Goal: Find specific page/section: Find specific page/section

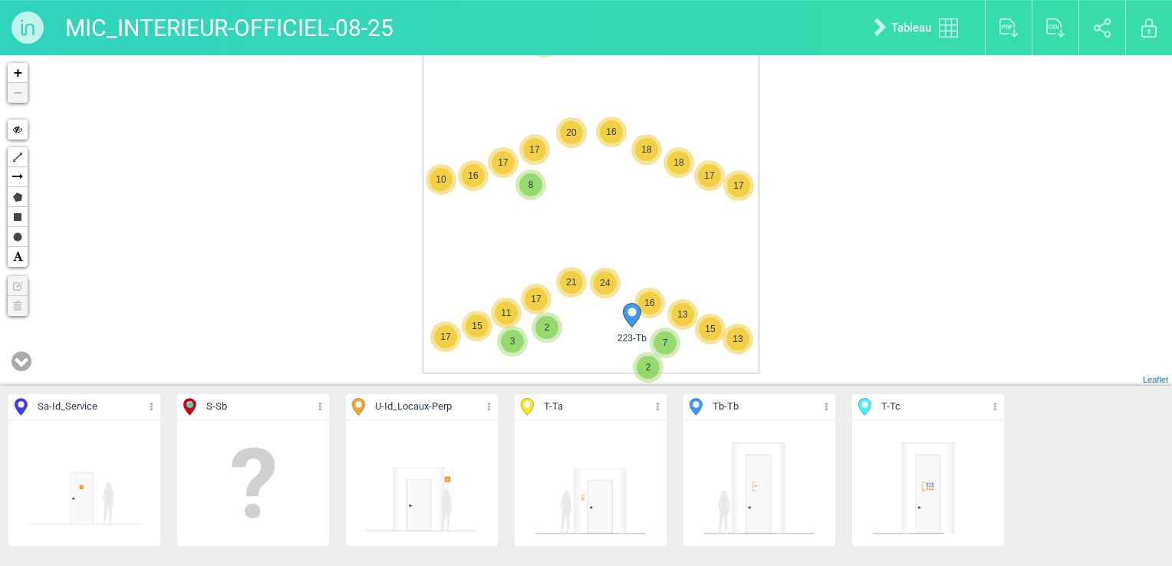
drag, startPoint x: 589, startPoint y: 272, endPoint x: 595, endPoint y: 199, distance: 72.3
click at [595, 199] on div "223-Tb 5 2 3 4 5 3 8 3 2 2 15 13 16 11 15 17 18 18 17 16 7 17 16 20 17 10 17 13…" at bounding box center [586, 220] width 1172 height 331
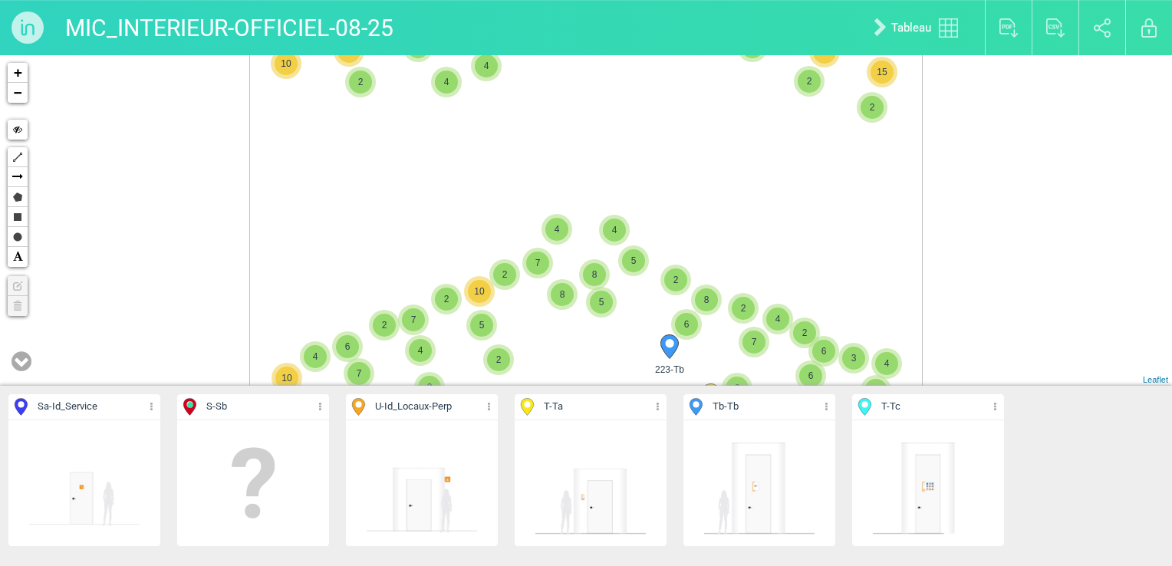
drag, startPoint x: 522, startPoint y: 318, endPoint x: 598, endPoint y: 163, distance: 171.9
click at [591, 183] on div "223-Tb 5 5 3 8 15 13 16 11 15 17 18 18 17 16 7 17 16 20 17 17 13 24 21 17 3 2 2…" at bounding box center [586, 220] width 1172 height 331
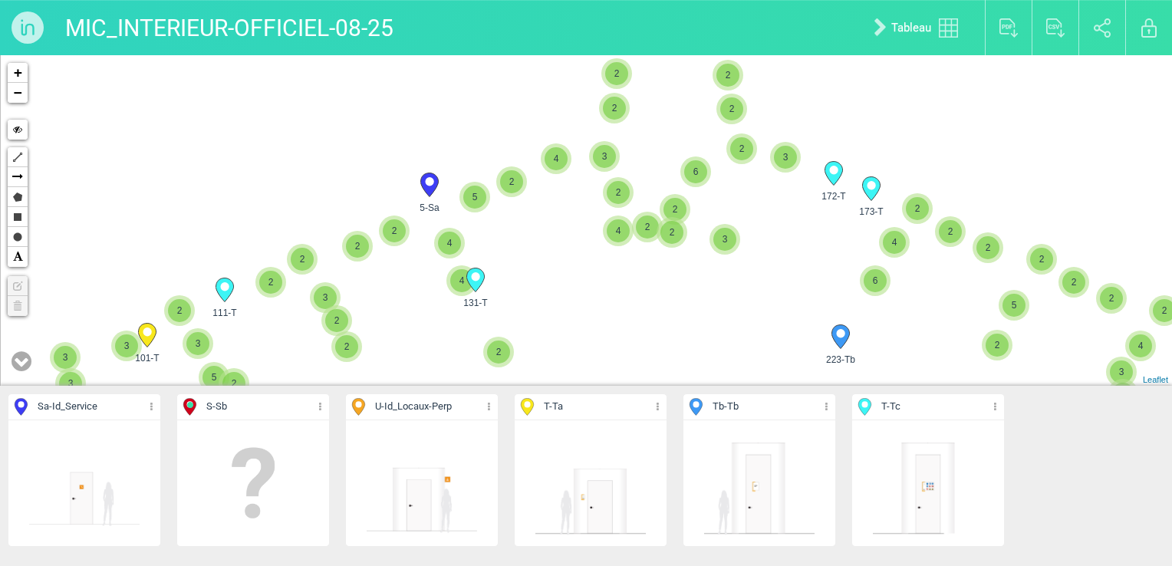
drag, startPoint x: 378, startPoint y: 244, endPoint x: 477, endPoint y: 179, distance: 118.5
click at [477, 179] on div "223-Tb 4 4 2 6 6 4 7 8 4 7 7 6 15 6 14 227-T 15 6 10 5 10 4 9 2 5 8 4 5 4 8 7 4…" at bounding box center [586, 220] width 1172 height 331
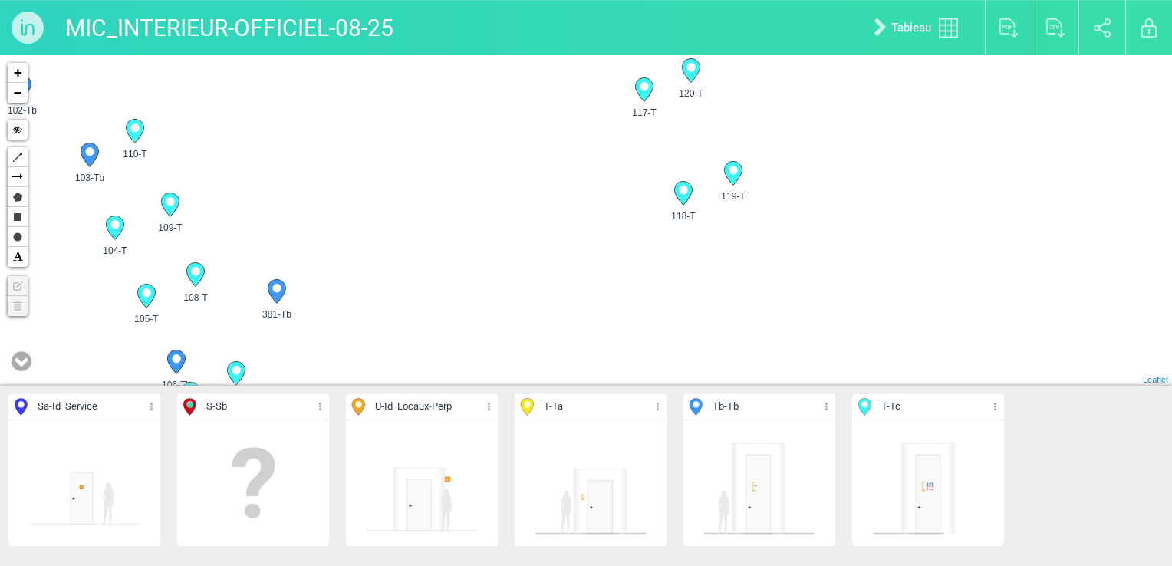
drag, startPoint x: 282, startPoint y: 246, endPoint x: 575, endPoint y: 246, distance: 293.1
click at [568, 246] on div "111-T 131-T 101-T 234-Tb" at bounding box center [586, 220] width 1172 height 331
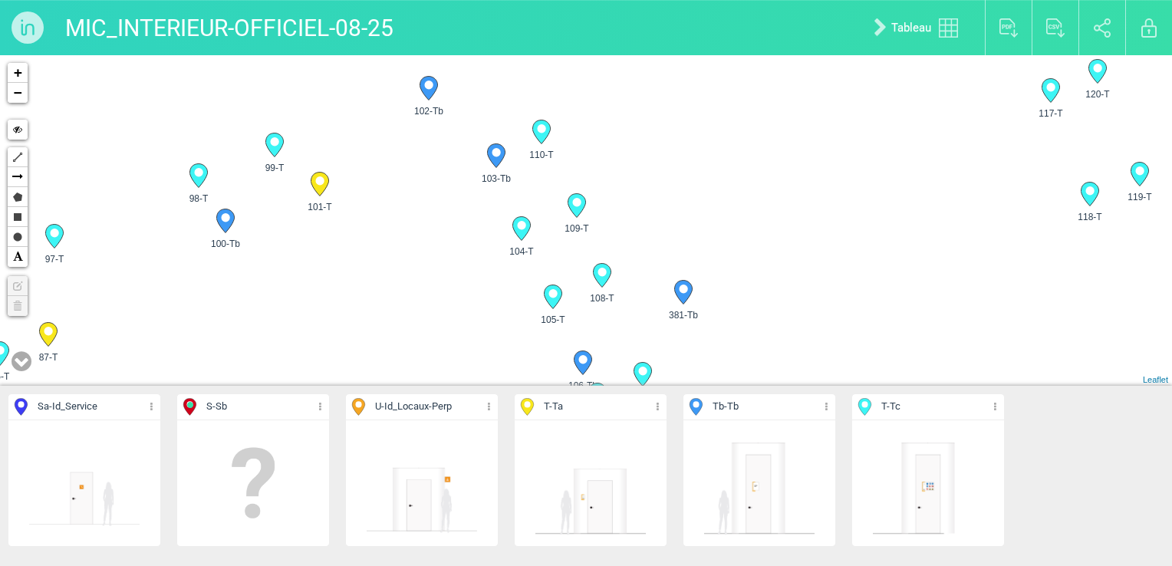
drag, startPoint x: 331, startPoint y: 243, endPoint x: 626, endPoint y: 243, distance: 294.6
click at [659, 244] on div "111-T 131-T 101-T 234-Tb" at bounding box center [586, 220] width 1172 height 331
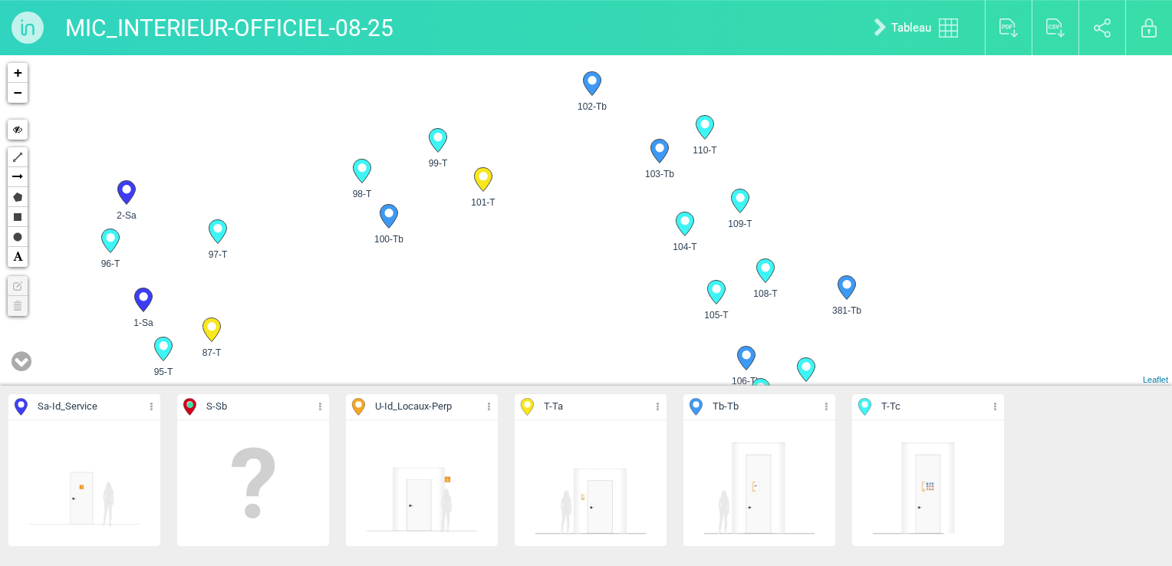
drag, startPoint x: 471, startPoint y: 276, endPoint x: 730, endPoint y: 186, distance: 273.9
click at [730, 186] on div "111-T 131-T 101-T 234-Tb" at bounding box center [586, 220] width 1172 height 331
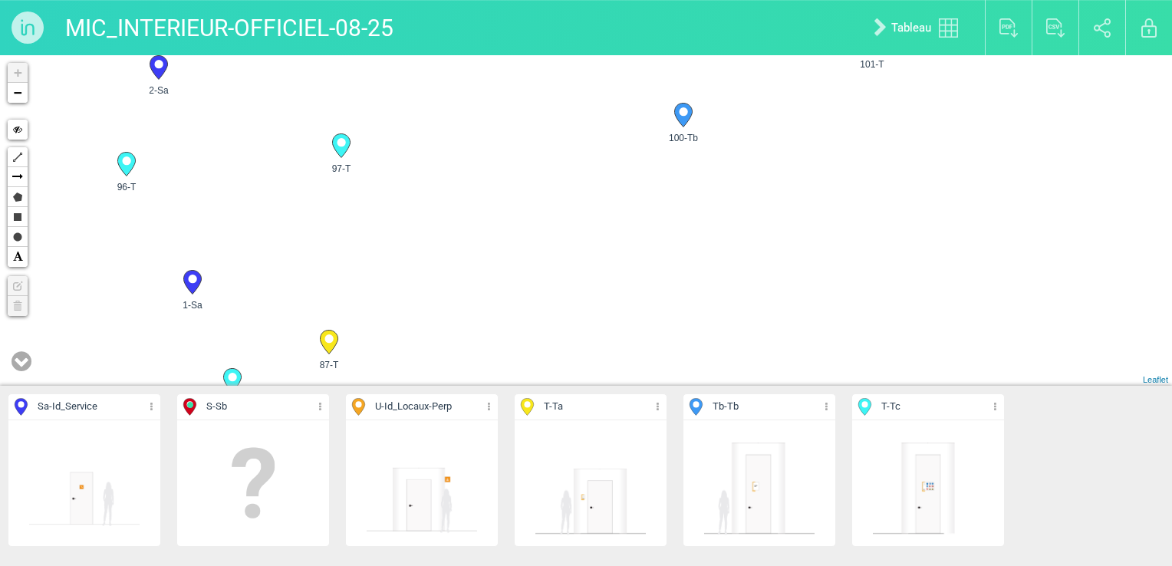
drag, startPoint x: 371, startPoint y: 228, endPoint x: 562, endPoint y: 265, distance: 193.8
click at [562, 265] on div "101-T 120-T 117-T 118-T" at bounding box center [586, 220] width 1172 height 331
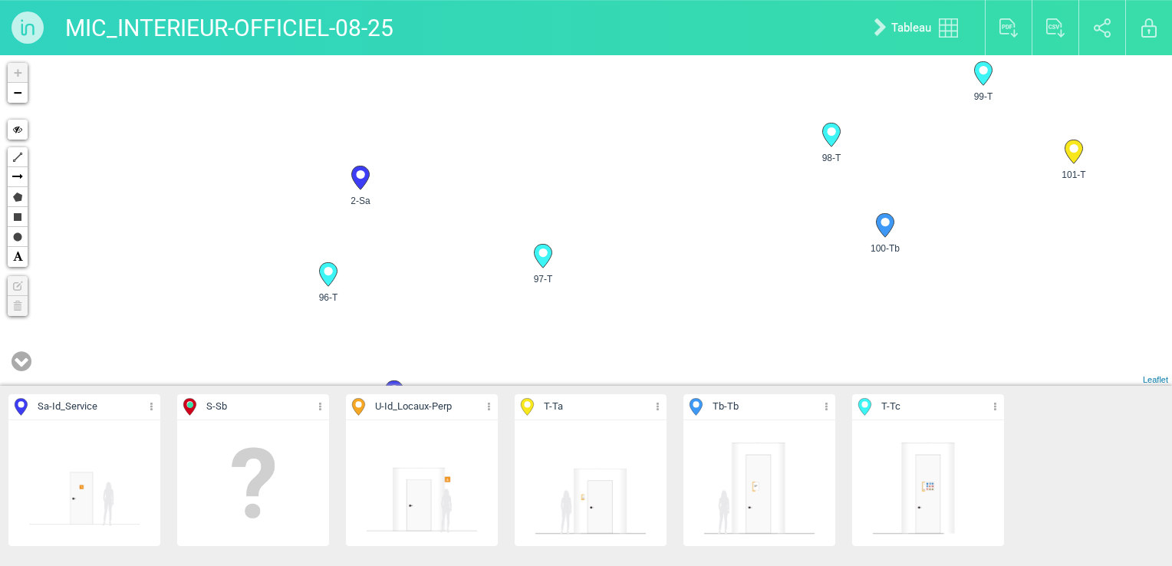
drag, startPoint x: 351, startPoint y: 220, endPoint x: 439, endPoint y: 332, distance: 142.6
click at [439, 332] on div "101-T 381-Tb 380-T 109-T" at bounding box center [586, 220] width 1172 height 331
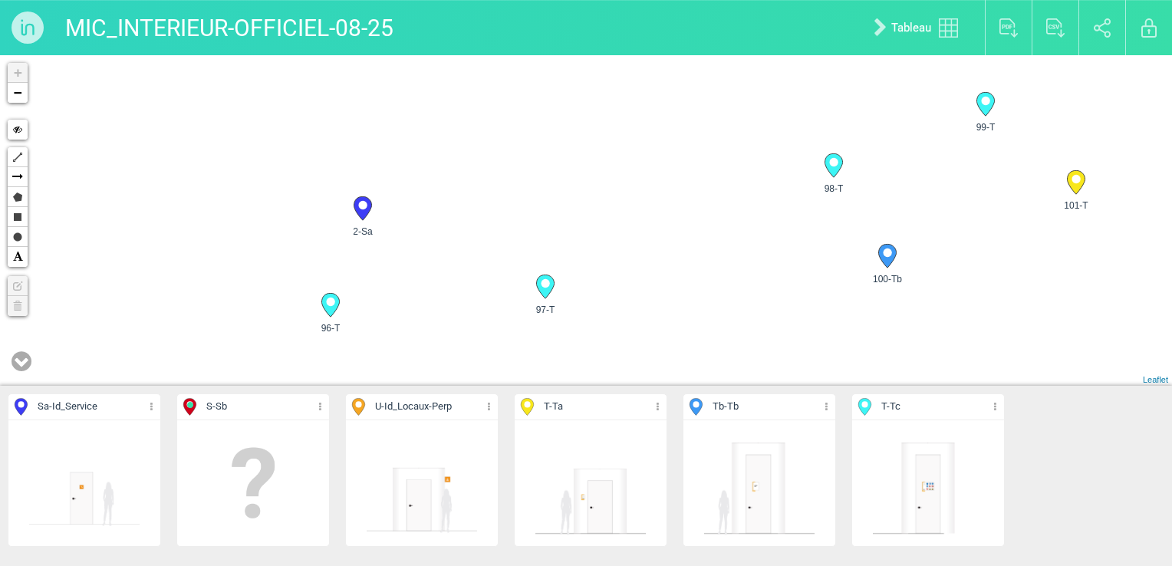
drag, startPoint x: 417, startPoint y: 242, endPoint x: 417, endPoint y: 277, distance: 35.3
click at [417, 277] on div "101-T 381-Tb 380-T 109-T" at bounding box center [586, 220] width 1172 height 331
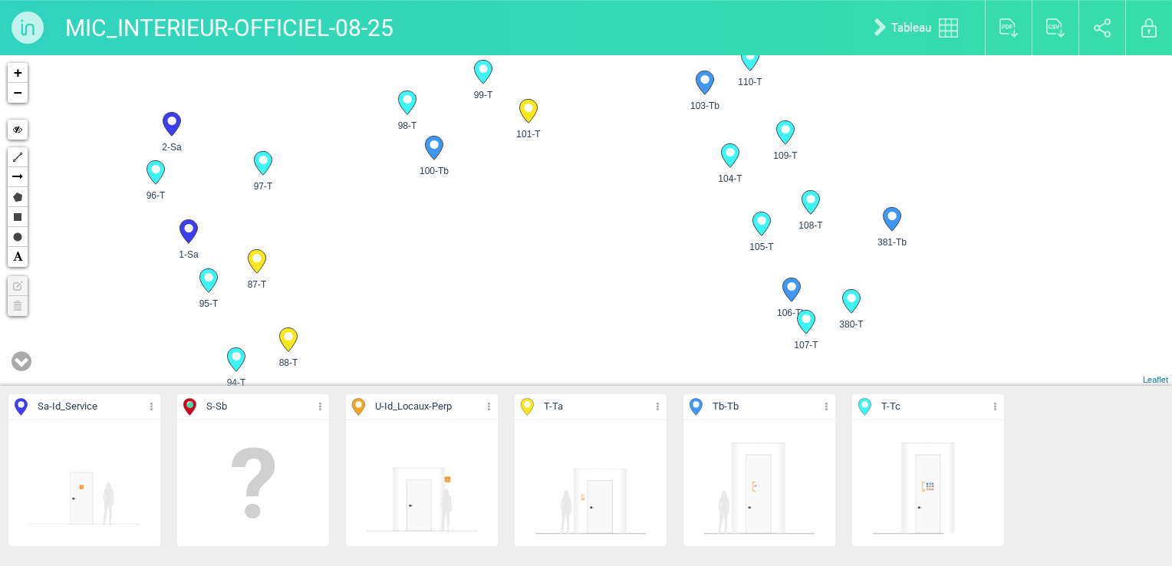
drag, startPoint x: 437, startPoint y: 257, endPoint x: 353, endPoint y: 156, distance: 131.8
click at [353, 156] on div "101-T 381-Tb 380-T 109-T" at bounding box center [586, 220] width 1172 height 331
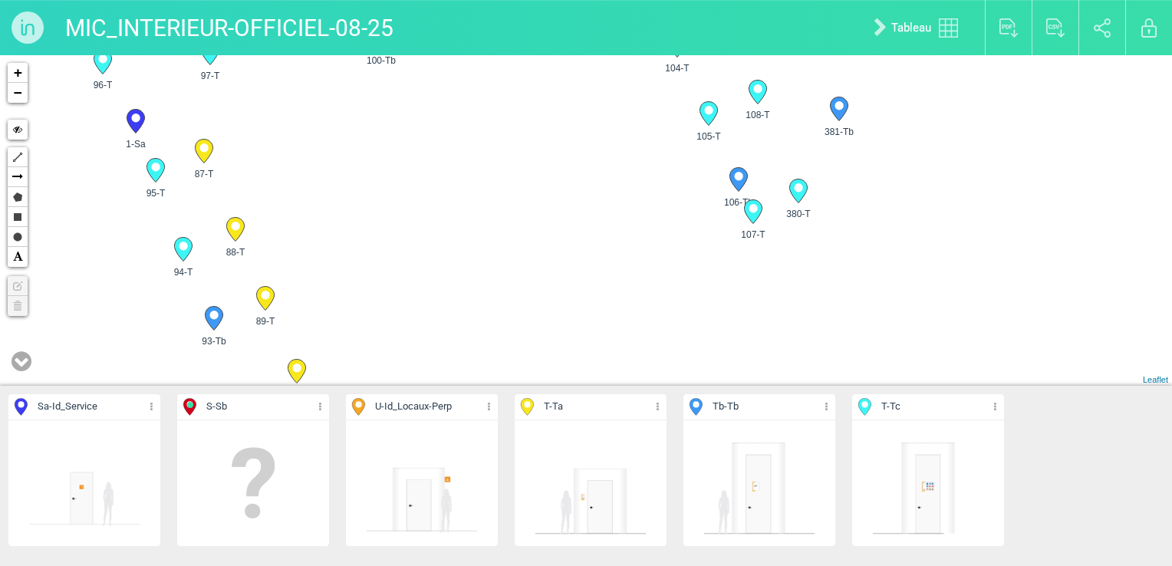
drag, startPoint x: 493, startPoint y: 170, endPoint x: 457, endPoint y: 87, distance: 90.8
click at [457, 87] on div "101-T 381-Tb 380-T 109-T" at bounding box center [586, 220] width 1172 height 331
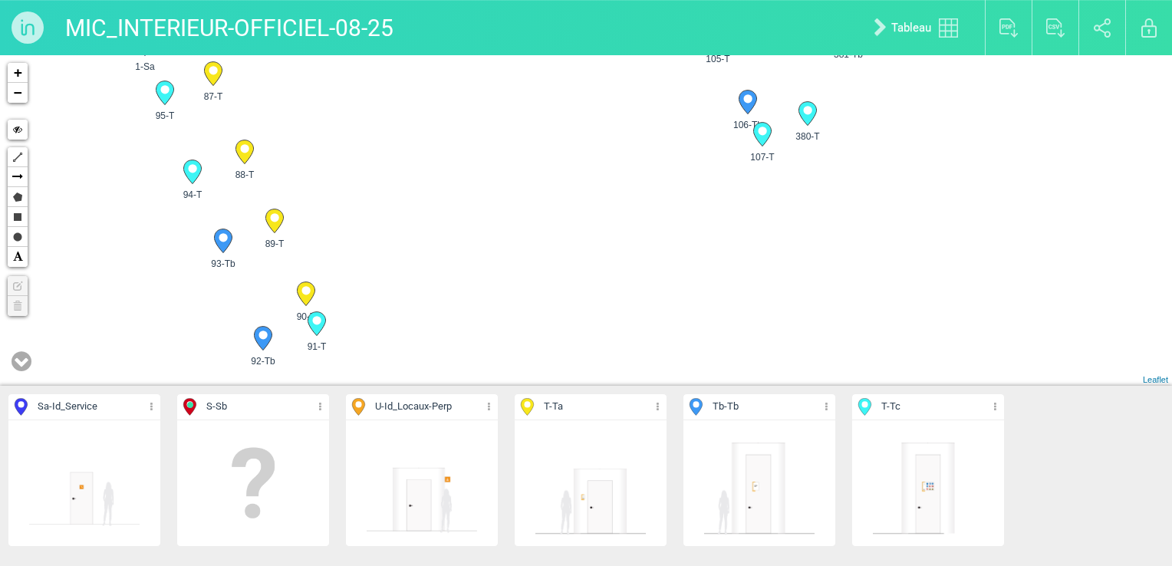
drag, startPoint x: 426, startPoint y: 226, endPoint x: 434, endPoint y: 149, distance: 77.2
click at [434, 149] on div "101-T 381-Tb 380-T 109-T" at bounding box center [586, 220] width 1172 height 331
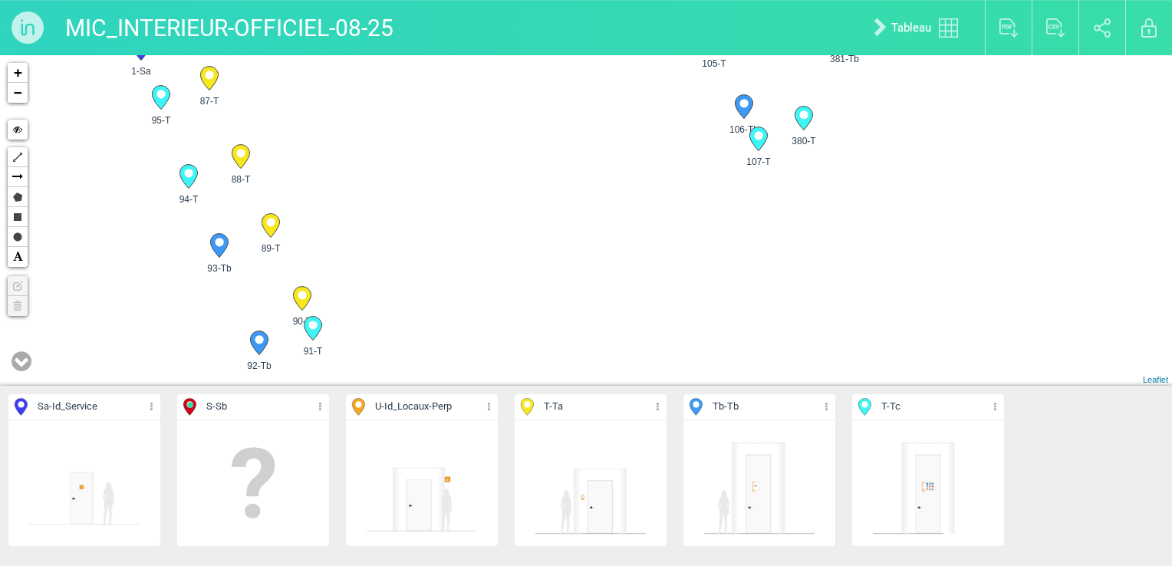
drag, startPoint x: 493, startPoint y: 157, endPoint x: 389, endPoint y: 280, distance: 161.7
click at [389, 279] on div "101-T 381-Tb 380-T 109-T" at bounding box center [586, 220] width 1172 height 331
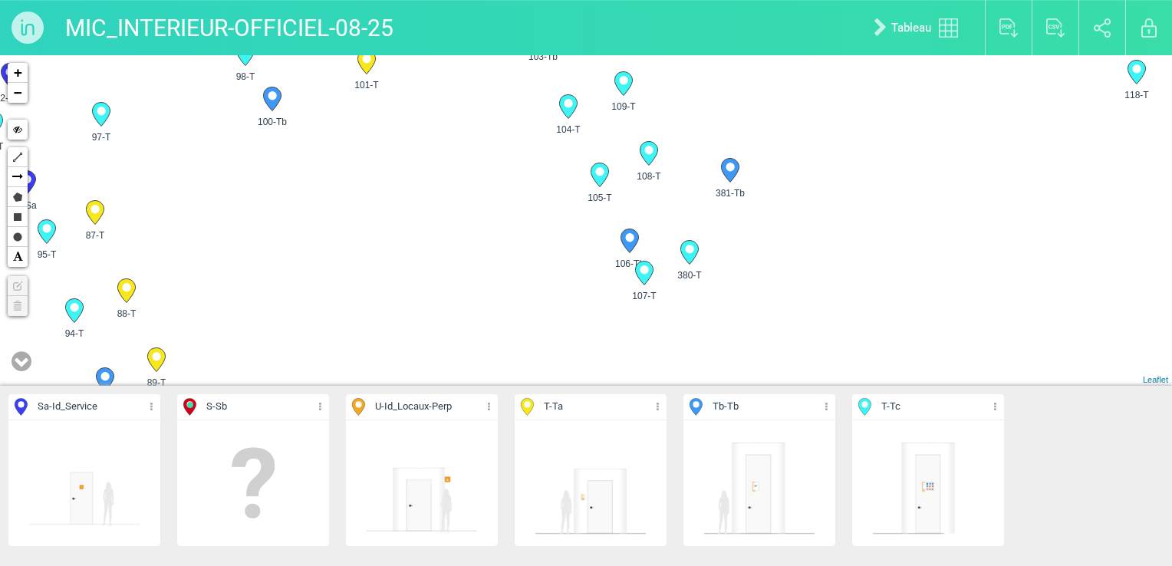
drag, startPoint x: 645, startPoint y: 206, endPoint x: 479, endPoint y: 283, distance: 183.6
click at [479, 283] on div "101-T 381-Tb 380-T 109-T" at bounding box center [586, 220] width 1172 height 331
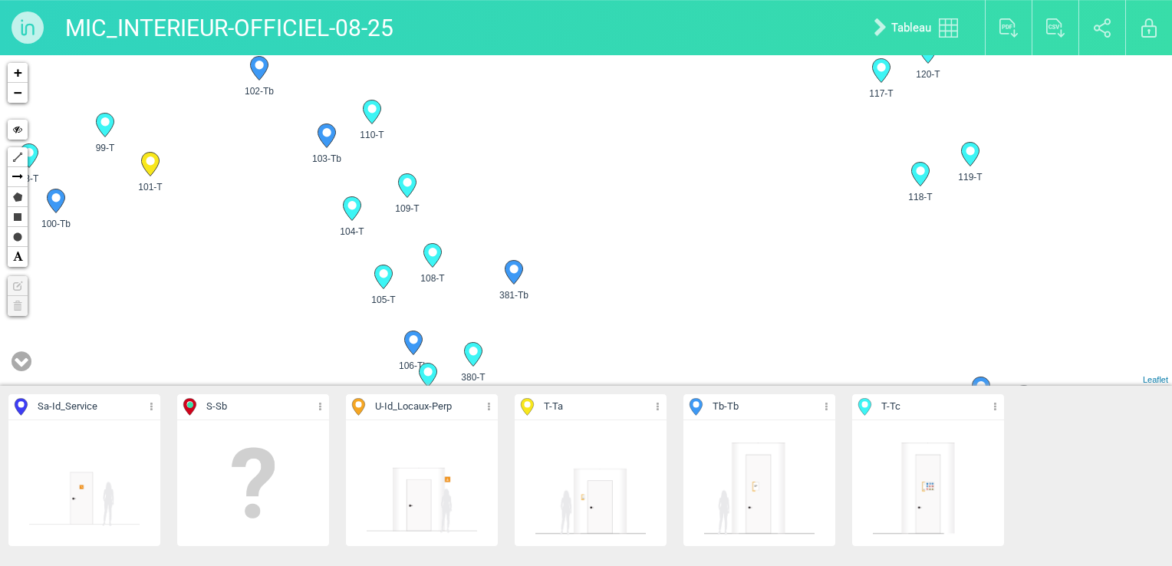
drag, startPoint x: 748, startPoint y: 161, endPoint x: 626, endPoint y: 236, distance: 142.9
click at [627, 235] on div "101-T 381-Tb 380-T 109-T" at bounding box center [586, 220] width 1172 height 331
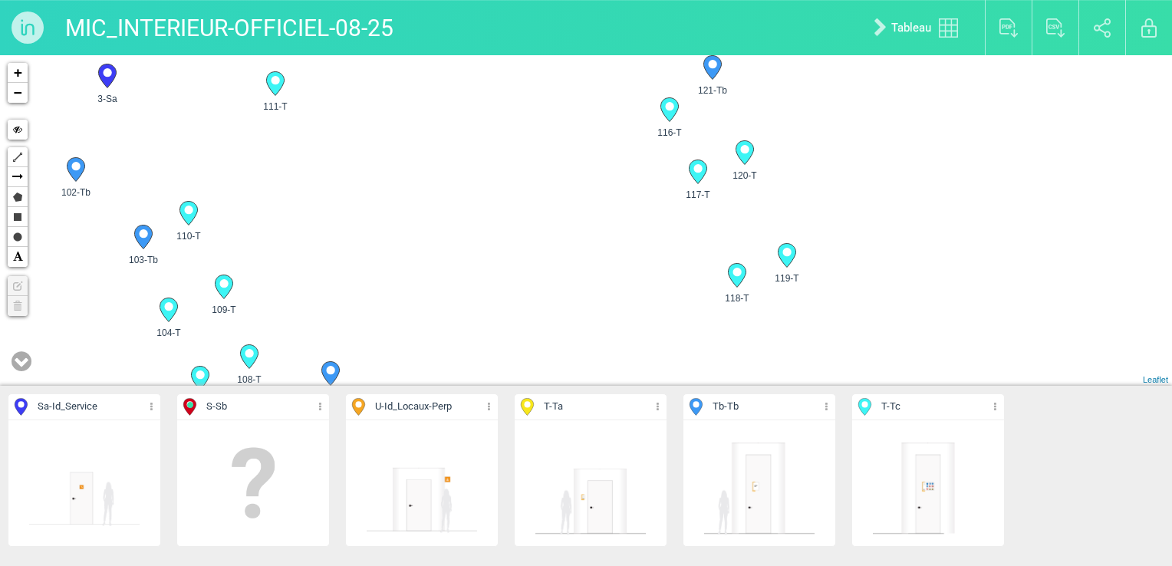
drag, startPoint x: 745, startPoint y: 158, endPoint x: 561, endPoint y: 259, distance: 210.1
click at [55, 160] on div "101-T 381-Tb 380-T 109-T" at bounding box center [55, 160] width 0 height 0
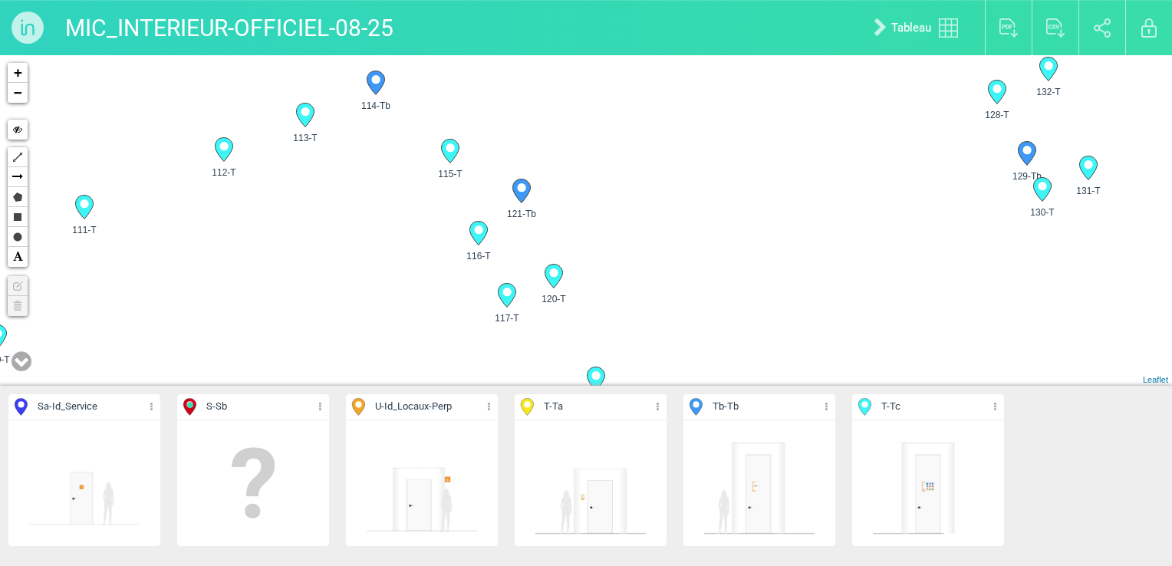
drag, startPoint x: 713, startPoint y: 176, endPoint x: 640, endPoint y: 262, distance: 113.2
click at [641, 262] on div "101-T 381-Tb 380-T 109-T" at bounding box center [586, 220] width 1172 height 331
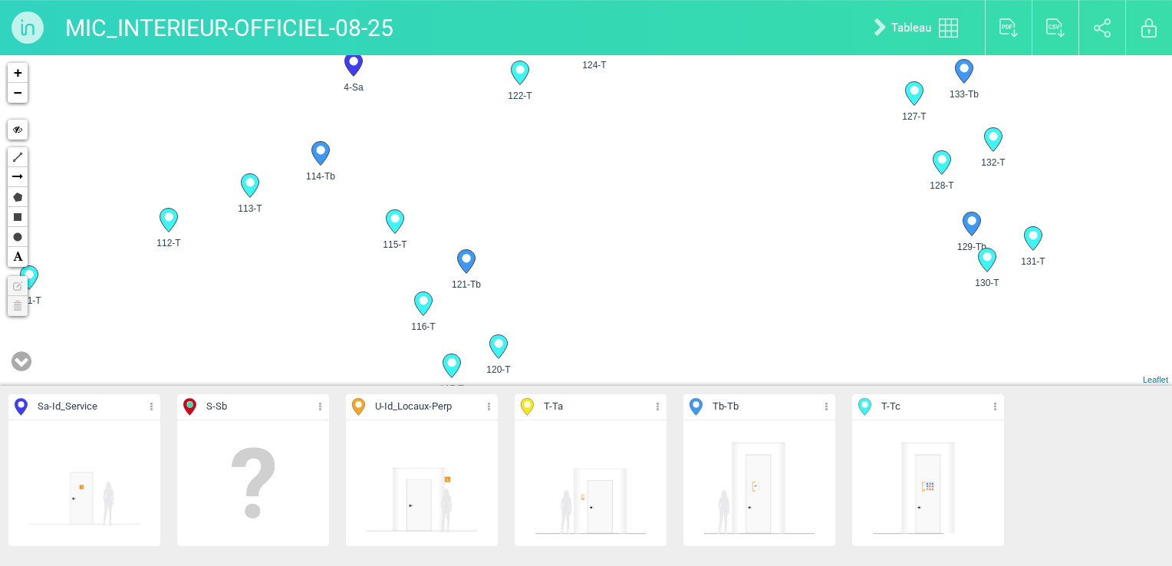
drag, startPoint x: 754, startPoint y: 176, endPoint x: 690, endPoint y: 195, distance: 67.0
click at [690, 195] on div "101-T 381-Tb 380-T 109-T" at bounding box center [586, 220] width 1172 height 331
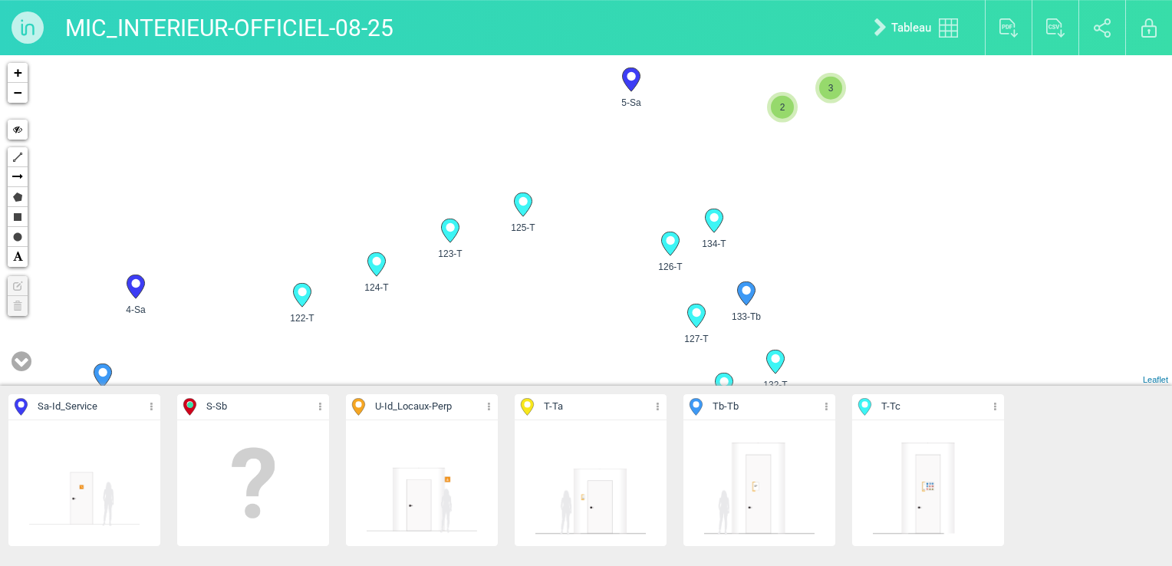
drag, startPoint x: 672, startPoint y: 173, endPoint x: 514, endPoint y: 381, distance: 261.2
click at [514, 381] on div "101-T 381-Tb 380-T 109-T" at bounding box center [586, 220] width 1172 height 331
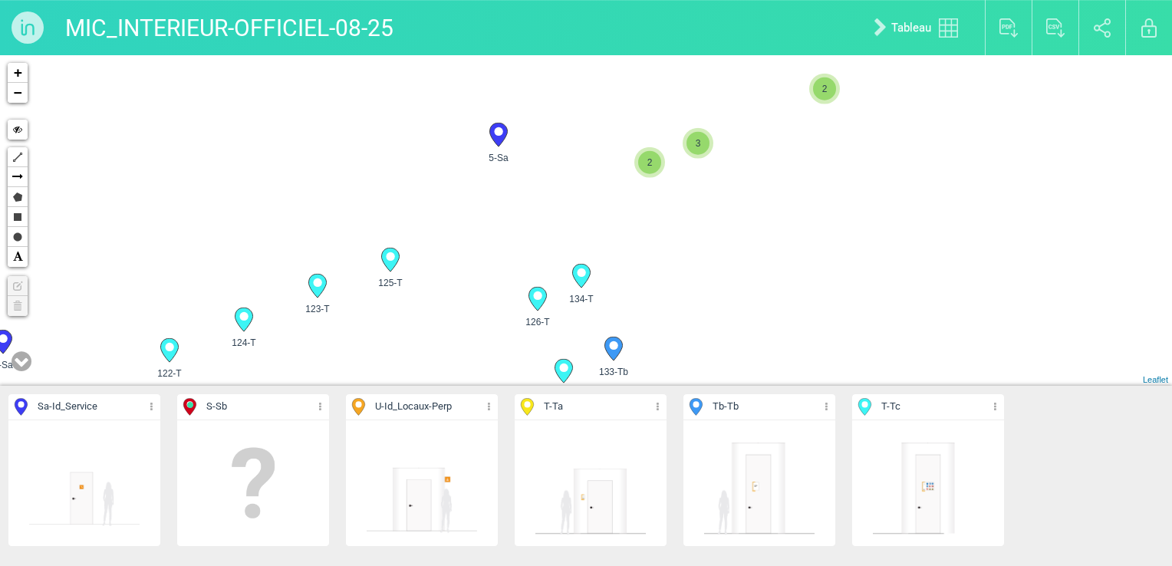
drag, startPoint x: 798, startPoint y: 185, endPoint x: 610, endPoint y: 345, distance: 247.1
click at [610, 345] on div "101-T 109-T 110-T 103-Tb" at bounding box center [586, 220] width 1172 height 331
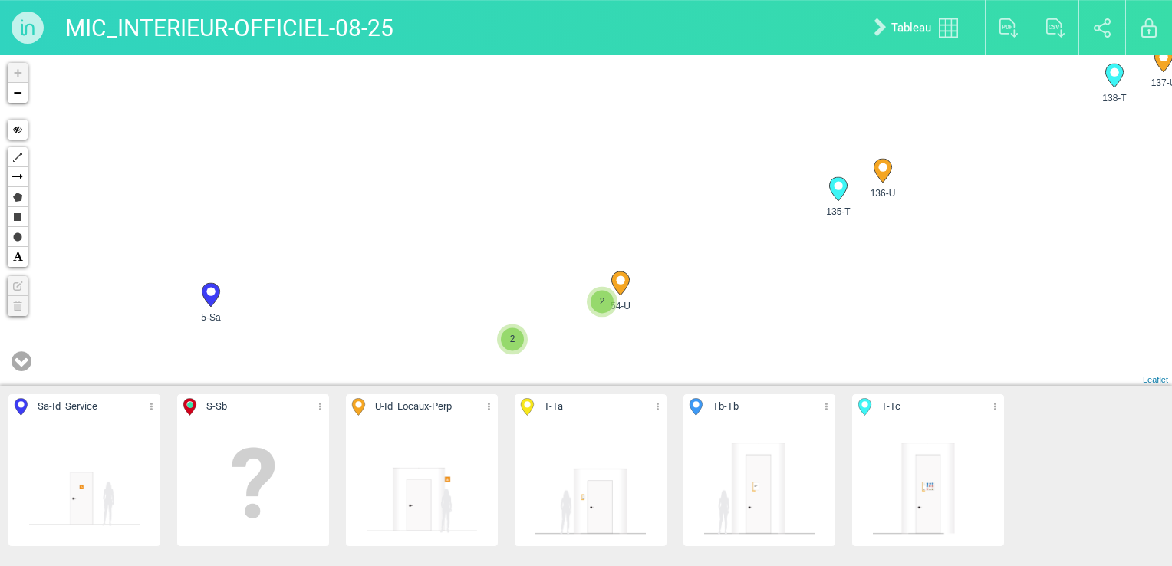
drag, startPoint x: 671, startPoint y: 249, endPoint x: 686, endPoint y: 337, distance: 88.8
click at [686, 337] on div "124-T 122-T 4-Sa 123-T 2" at bounding box center [586, 220] width 1172 height 331
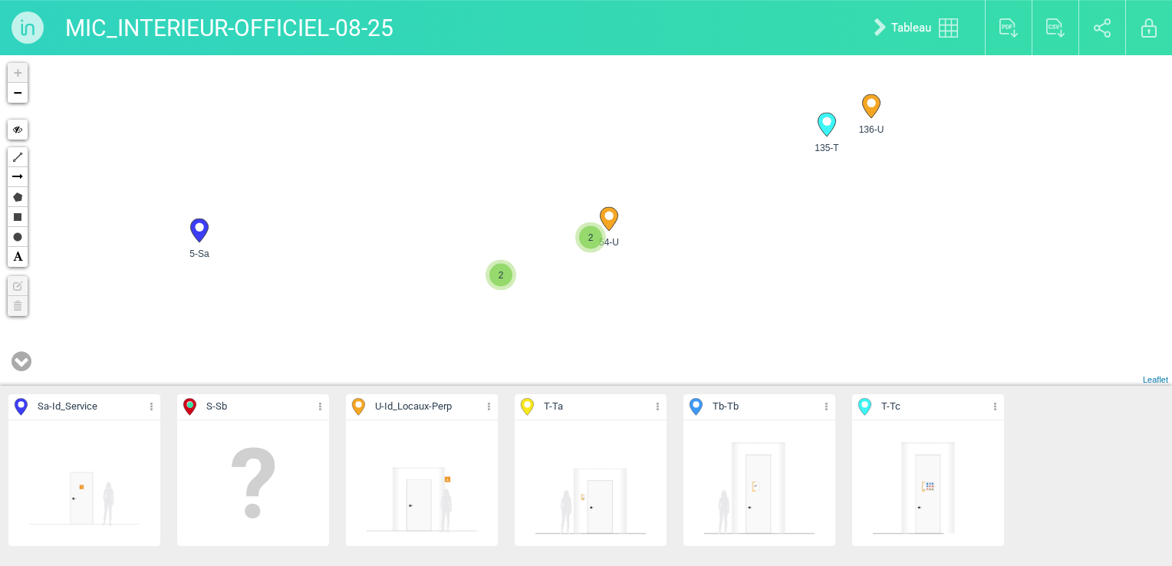
drag, startPoint x: 757, startPoint y: 282, endPoint x: 744, endPoint y: 216, distance: 66.5
click at [744, 216] on div "124-T 123-T 126-T 125-T" at bounding box center [586, 220] width 1172 height 331
click at [597, 241] on span "2" at bounding box center [590, 237] width 23 height 23
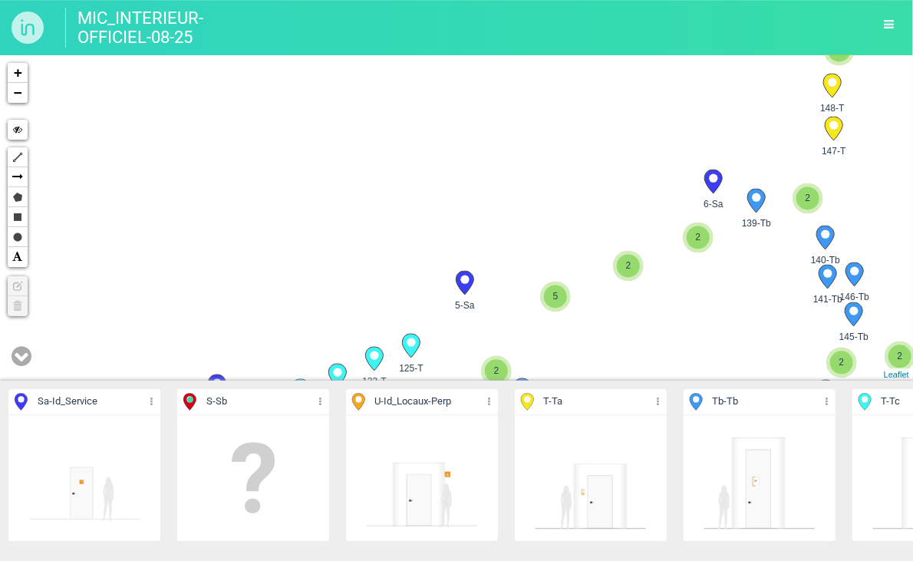
drag, startPoint x: 623, startPoint y: 321, endPoint x: 519, endPoint y: 269, distance: 116.0
click at [517, 269] on div "125-T 5-Sa 146-Tb 141-Tb" at bounding box center [456, 217] width 913 height 325
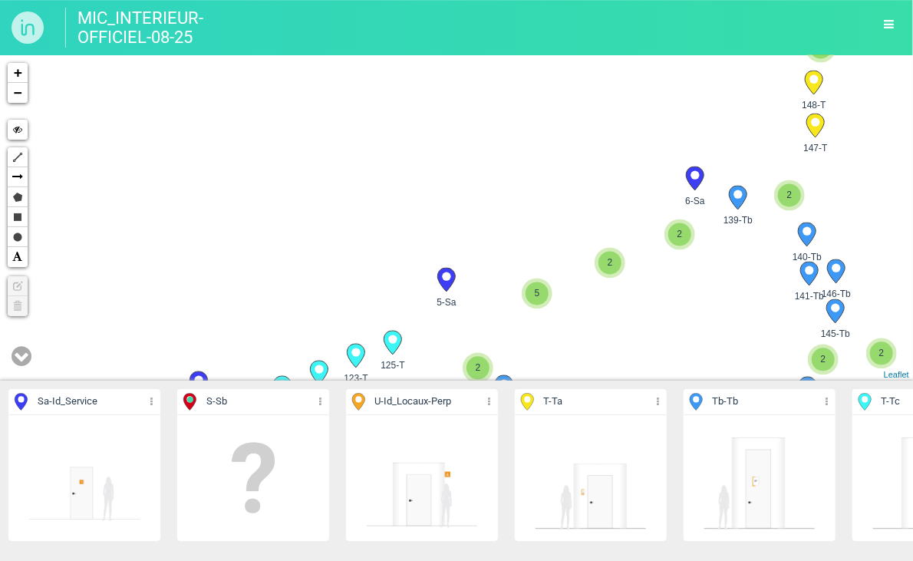
drag, startPoint x: 634, startPoint y: 278, endPoint x: 595, endPoint y: 276, distance: 39.2
click at [596, 277] on div "125-T 5-Sa 146-Tb 141-Tb" at bounding box center [456, 217] width 913 height 325
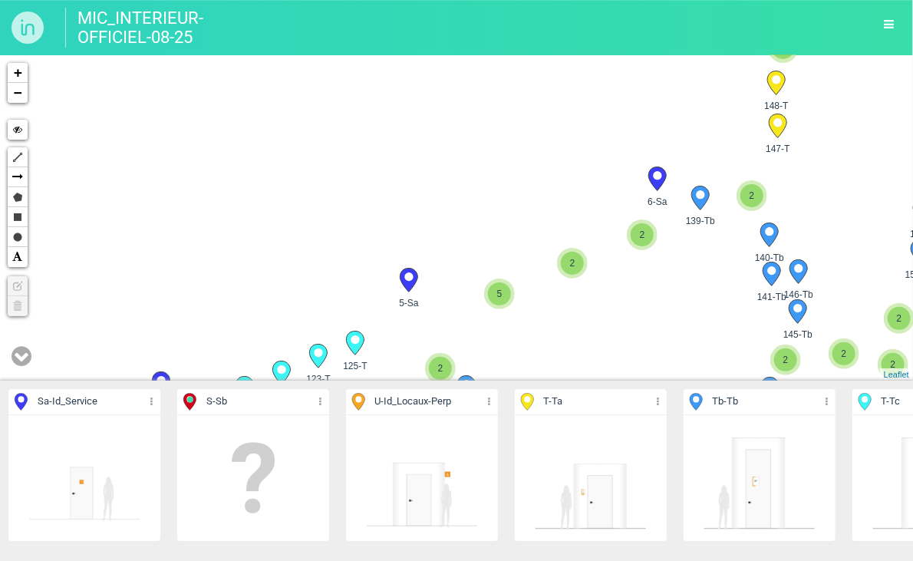
drag, startPoint x: 628, startPoint y: 288, endPoint x: 516, endPoint y: 260, distance: 114.6
click at [516, 260] on div "125-T 5-Sa 146-Tb 141-Tb" at bounding box center [456, 217] width 913 height 325
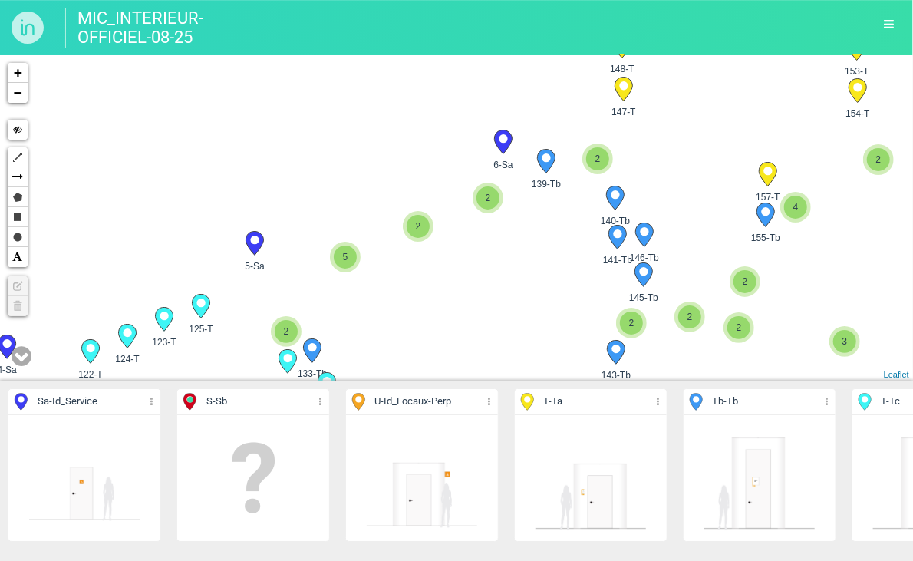
drag, startPoint x: 594, startPoint y: 286, endPoint x: 504, endPoint y: 274, distance: 90.6
click at [504, 274] on div "125-T 5-Sa 146-Tb 141-Tb" at bounding box center [456, 217] width 913 height 325
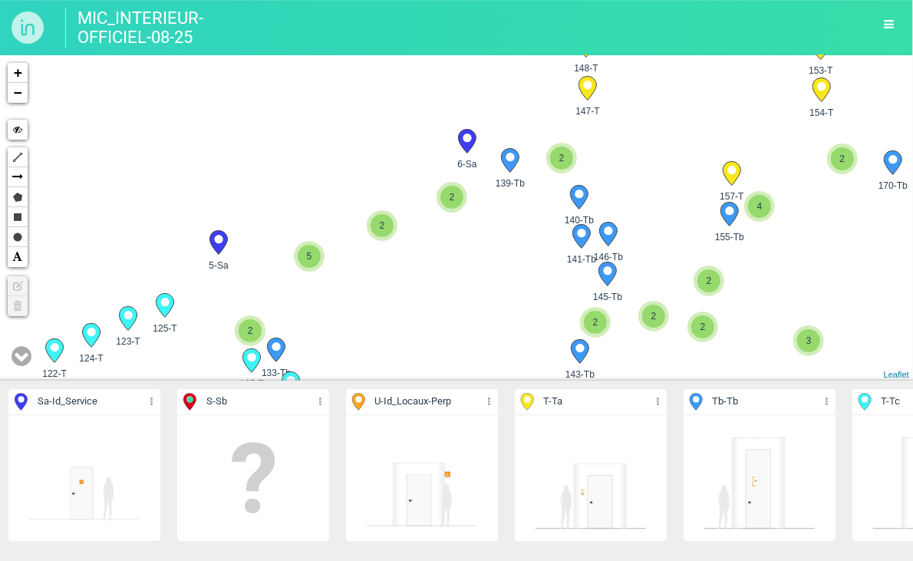
click at [444, 299] on div "125-T 5-Sa 146-Tb 141-Tb" at bounding box center [456, 217] width 913 height 325
click at [450, 311] on div "125-T 5-Sa 146-Tb 141-Tb" at bounding box center [456, 217] width 913 height 325
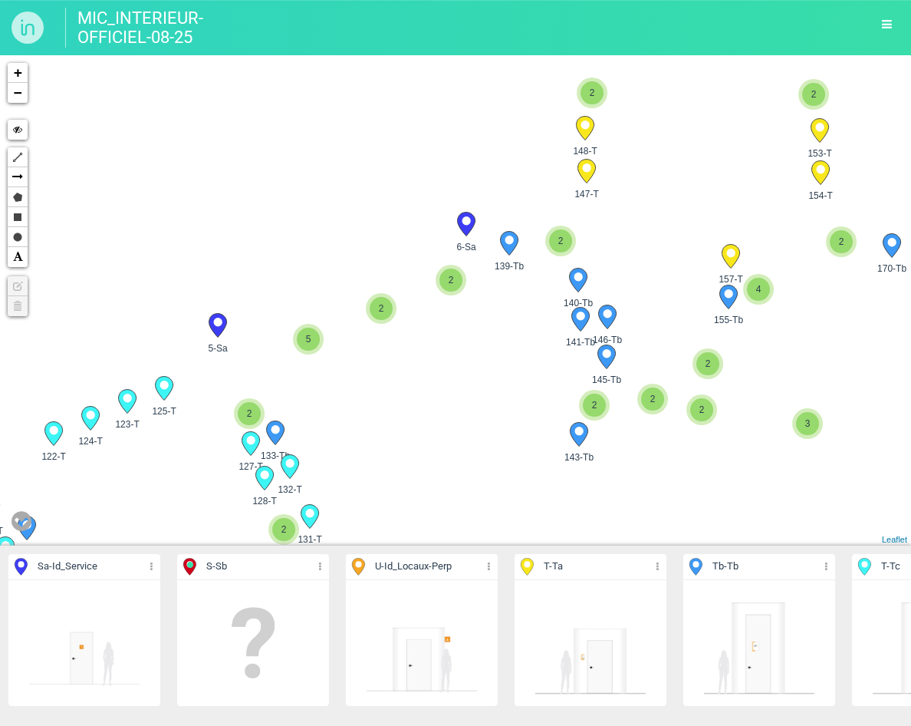
click at [417, 381] on div "125-T 5-Sa 146-Tb 141-Tb" at bounding box center [455, 300] width 911 height 490
drag, startPoint x: 130, startPoint y: 445, endPoint x: 290, endPoint y: 427, distance: 160.6
click at [474, 350] on div "125-T 5-Sa 146-Tb 141-Tb" at bounding box center [455, 300] width 911 height 490
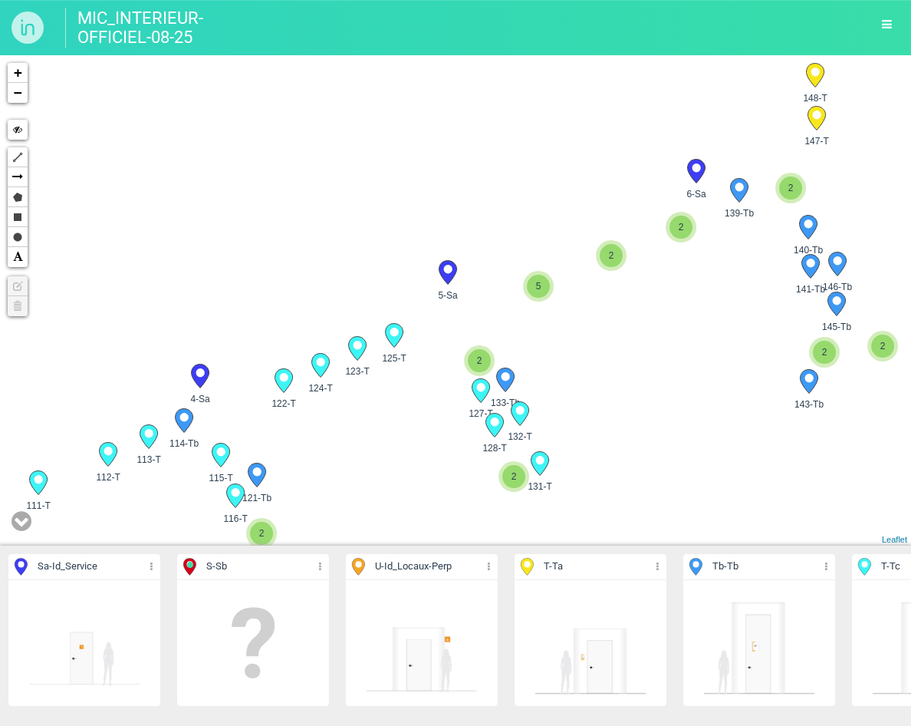
drag, startPoint x: 290, startPoint y: 427, endPoint x: 505, endPoint y: 260, distance: 271.8
click at [505, 260] on div "125-T 5-Sa 146-Tb 141-Tb" at bounding box center [455, 300] width 911 height 490
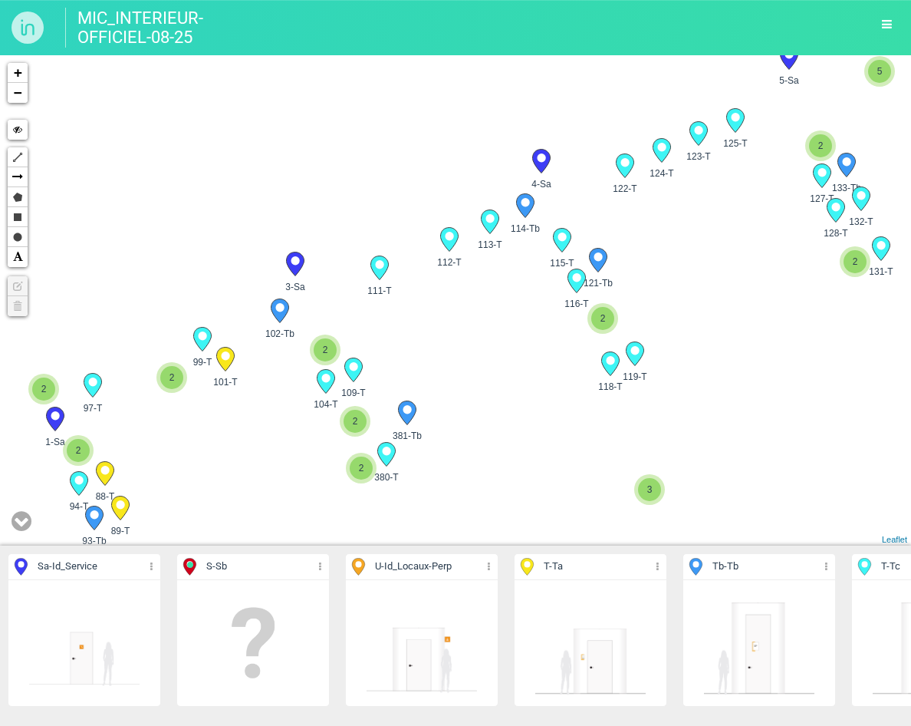
drag, startPoint x: 451, startPoint y: 291, endPoint x: 523, endPoint y: 263, distance: 77.2
click at [526, 260] on div "125-T 5-Sa 146-Tb 141-Tb" at bounding box center [455, 300] width 911 height 490
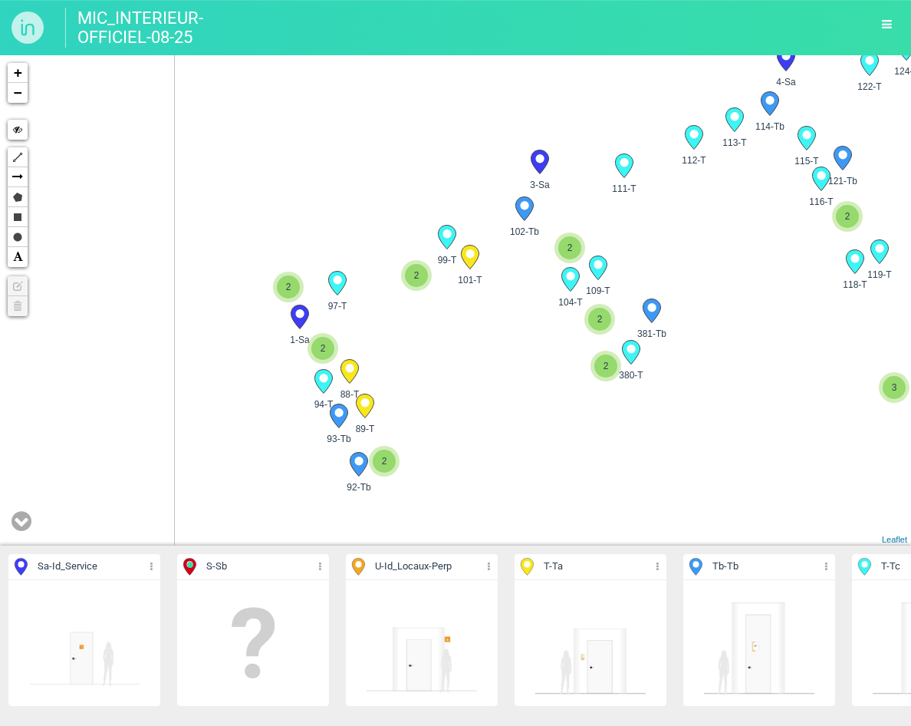
drag, startPoint x: 302, startPoint y: 362, endPoint x: 411, endPoint y: 329, distance: 114.6
click at [476, 290] on div "125-T 5-Sa 146-Tb 141-Tb" at bounding box center [455, 300] width 911 height 490
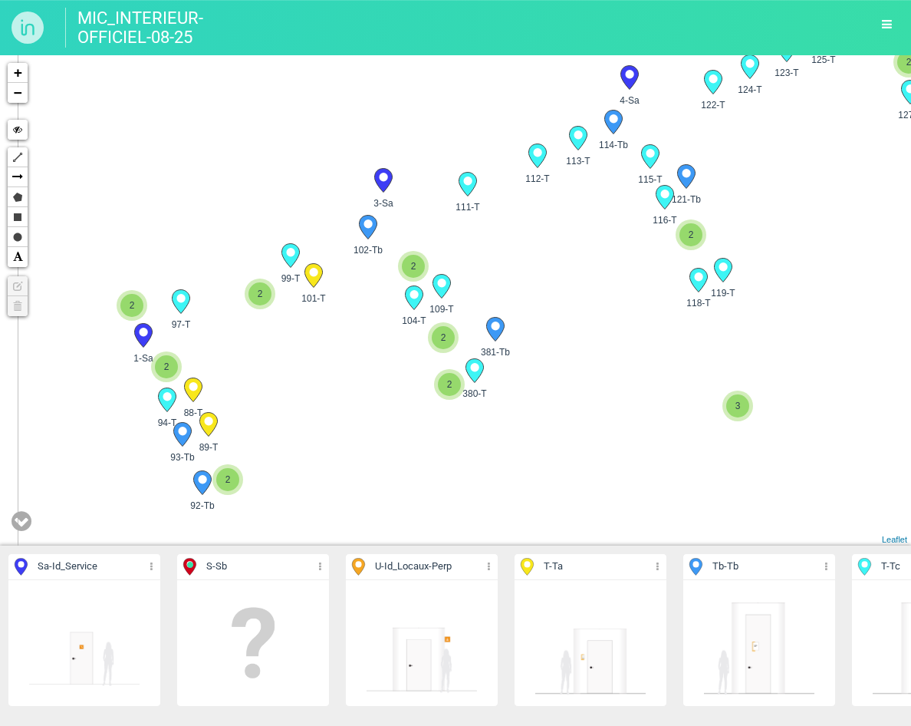
drag, startPoint x: 394, startPoint y: 339, endPoint x: 394, endPoint y: 434, distance: 95.1
click at [394, 434] on div "125-T 5-Sa 146-Tb 141-Tb" at bounding box center [455, 300] width 911 height 490
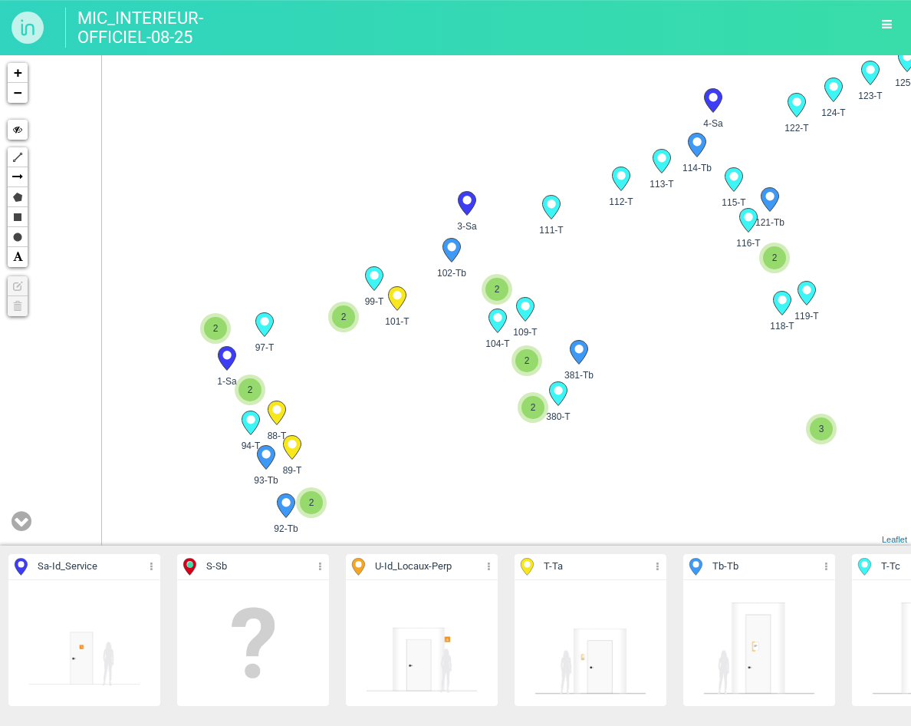
drag, startPoint x: 351, startPoint y: 364, endPoint x: 462, endPoint y: 305, distance: 126.0
click at [462, 305] on div "125-T 5-Sa 146-Tb 141-Tb" at bounding box center [455, 300] width 911 height 490
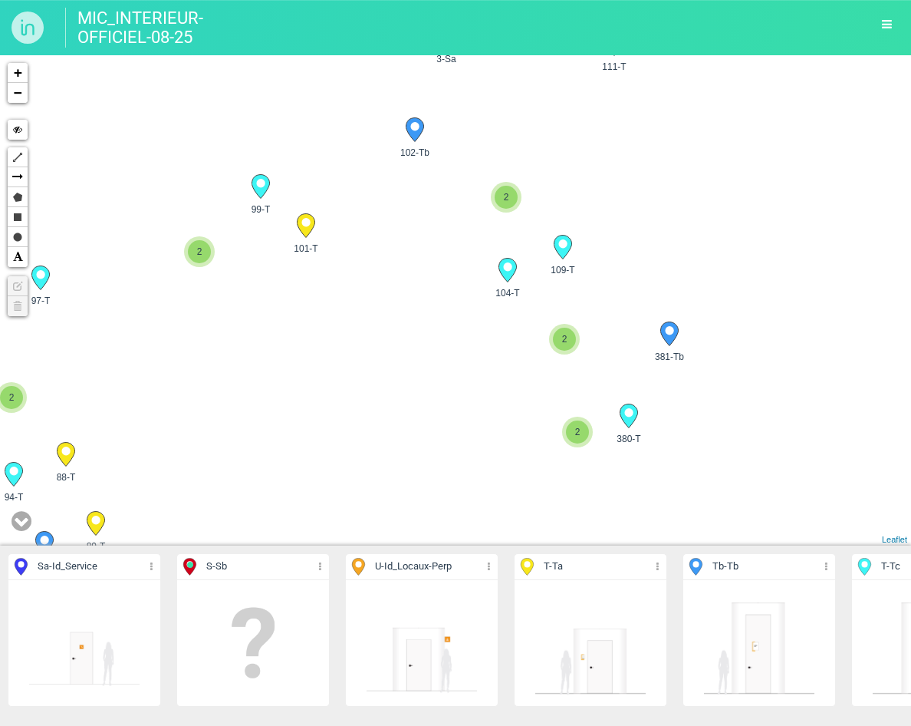
click at [390, 337] on div "125-T 5-Sa 146-Tb 141-Tb" at bounding box center [455, 300] width 911 height 490
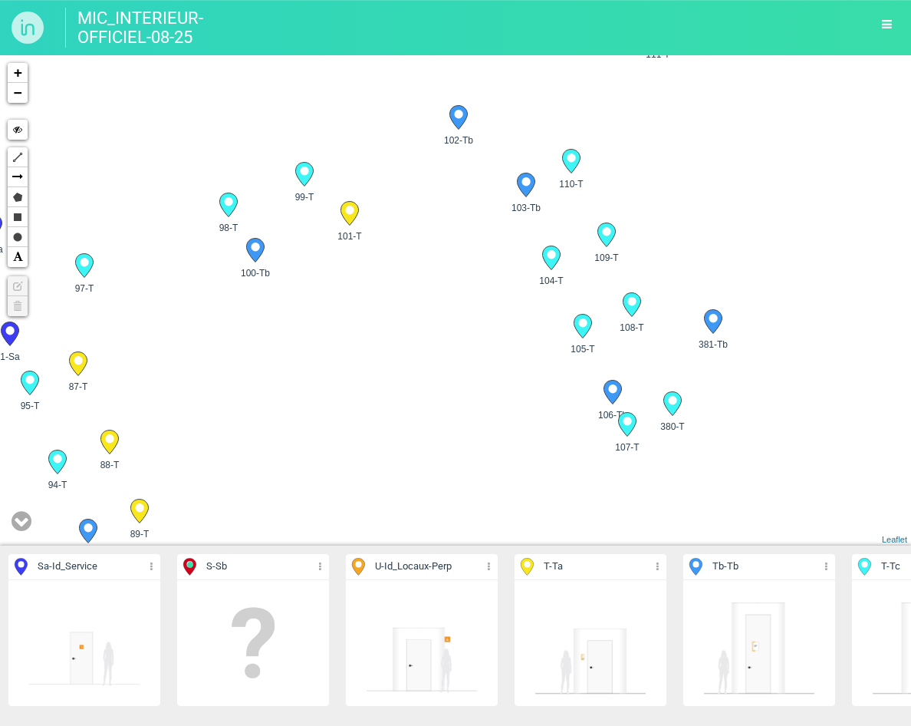
drag, startPoint x: 159, startPoint y: 390, endPoint x: 326, endPoint y: 345, distance: 173.3
click at [326, 345] on div "125-T 5-Sa 124-T 122-T 3" at bounding box center [455, 300] width 911 height 490
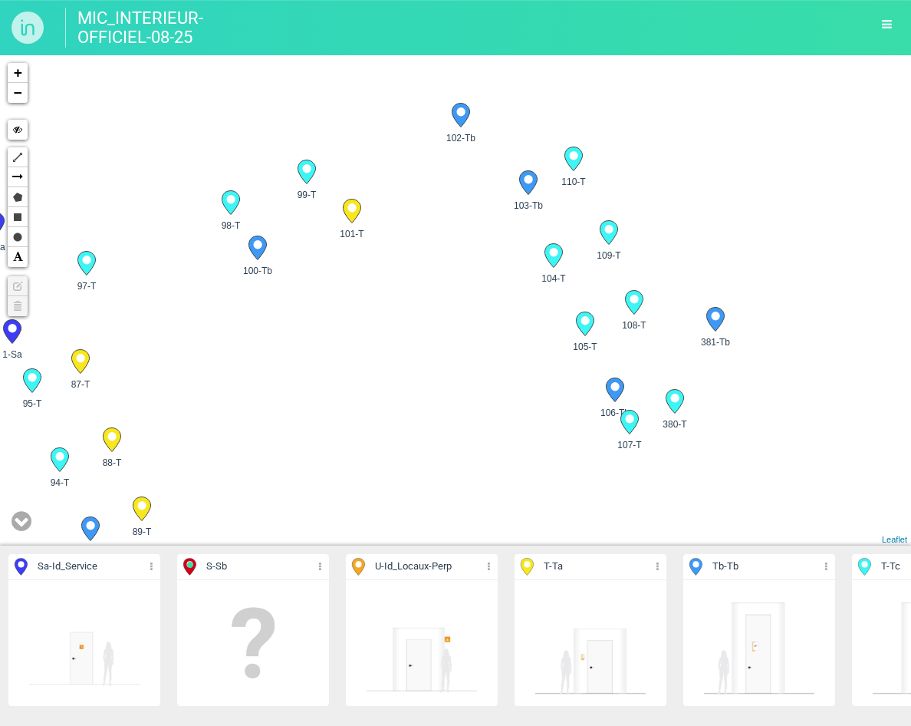
drag, startPoint x: 186, startPoint y: 378, endPoint x: 384, endPoint y: 325, distance: 204.9
click at [384, 325] on div "125-T 5-Sa 124-T 122-T 3" at bounding box center [455, 300] width 911 height 490
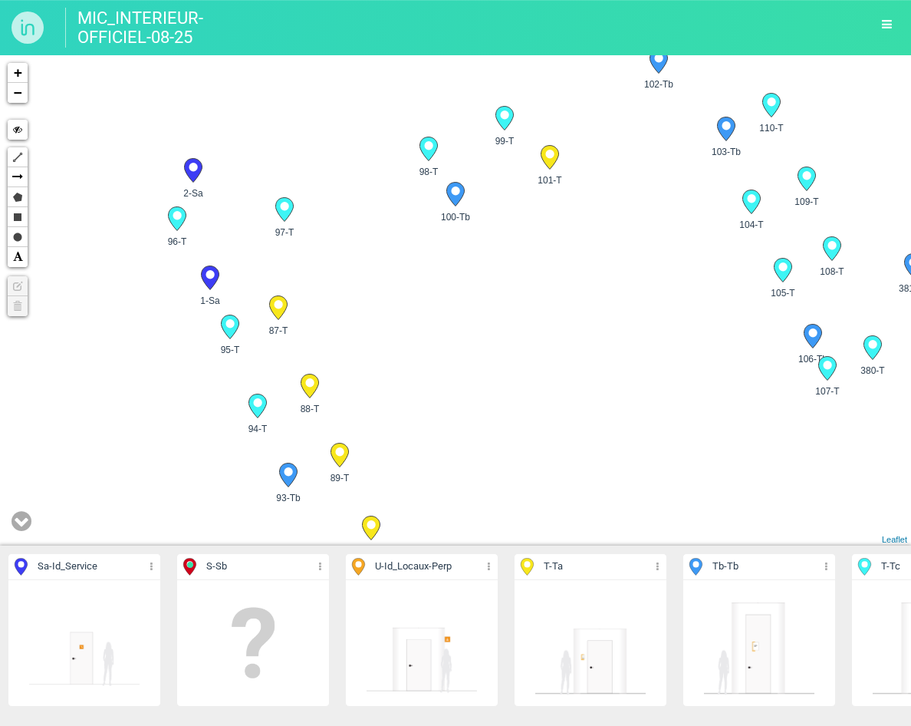
drag, startPoint x: 263, startPoint y: 373, endPoint x: 376, endPoint y: 344, distance: 116.3
click at [376, 344] on div "125-T 5-Sa 124-T 122-T +" at bounding box center [455, 300] width 911 height 490
